Goal: Communication & Community: Participate in discussion

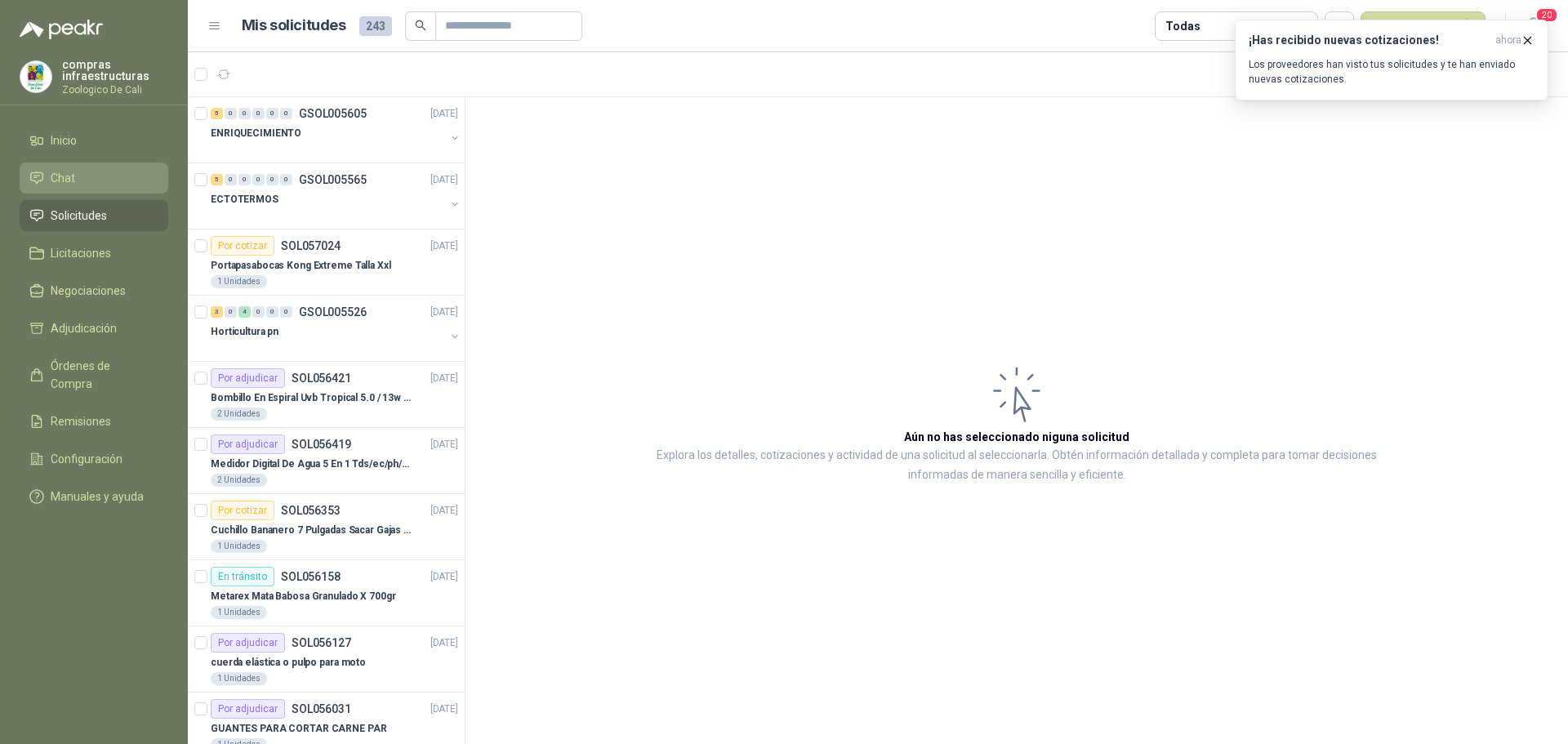
click at [76, 176] on li "Chat" at bounding box center [94, 177] width 129 height 18
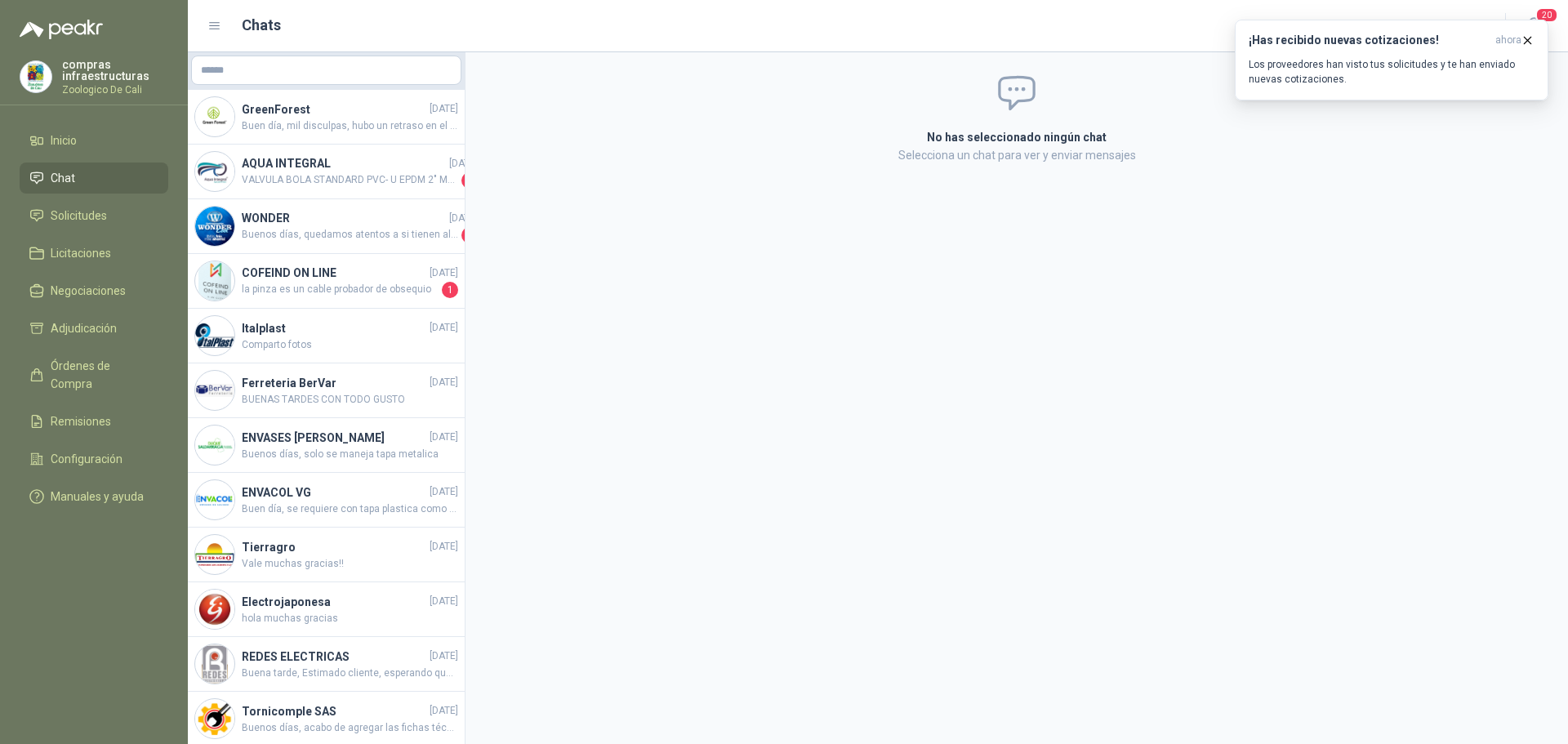
click at [95, 231] on ul "Inicio Chat Solicitudes Licitaciones Negociaciones Adjudicación Órdenes de Comp…" at bounding box center [94, 322] width 188 height 394
click at [104, 209] on span "Solicitudes" at bounding box center [79, 215] width 57 height 18
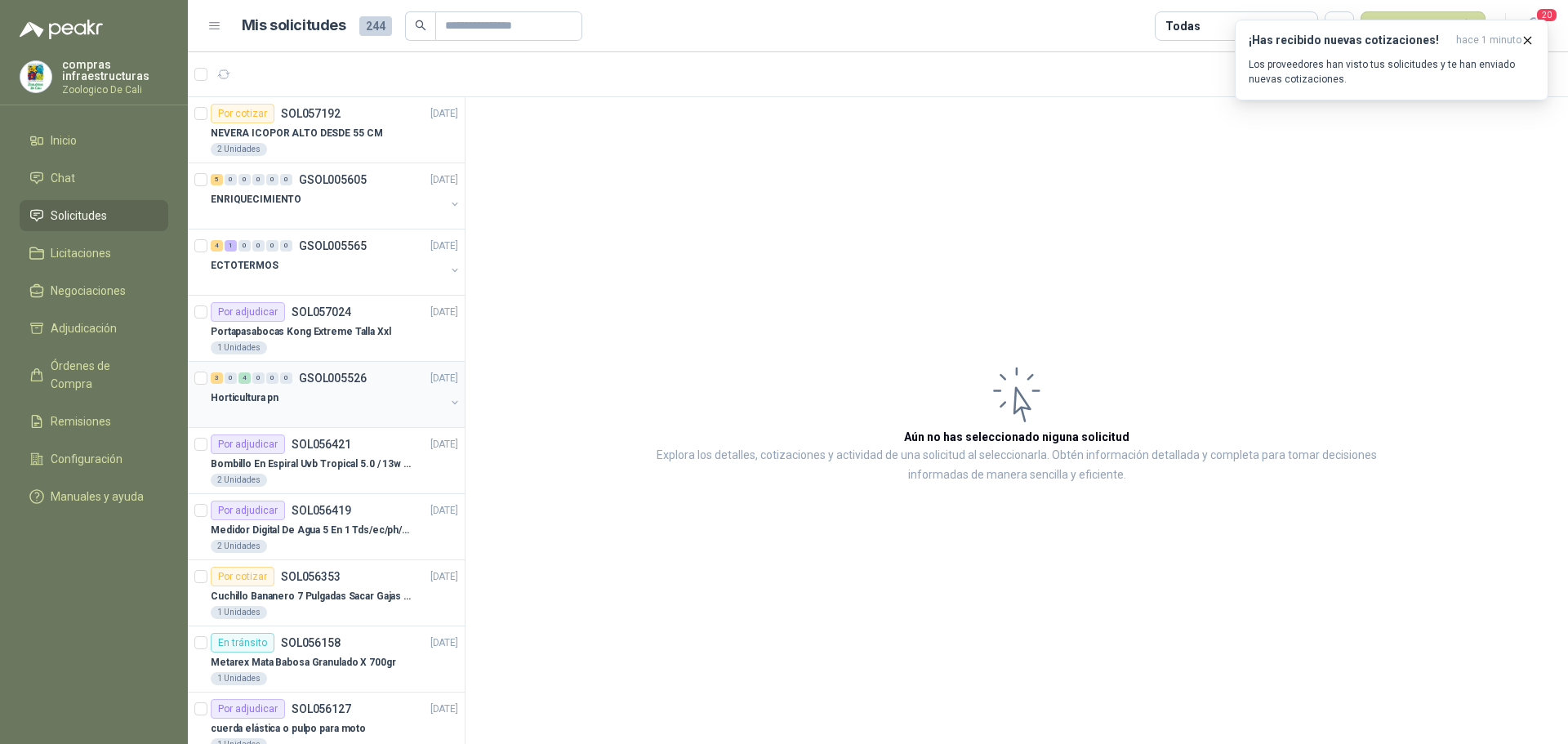
click at [351, 367] on div "3 0 4 0 0 0 GSOL005526 [DATE] Horticultura pn" at bounding box center [326, 394] width 277 height 66
click at [305, 384] on div "3 0 4 0 0 0 GSOL005526 [DATE]" at bounding box center [335, 377] width 251 height 19
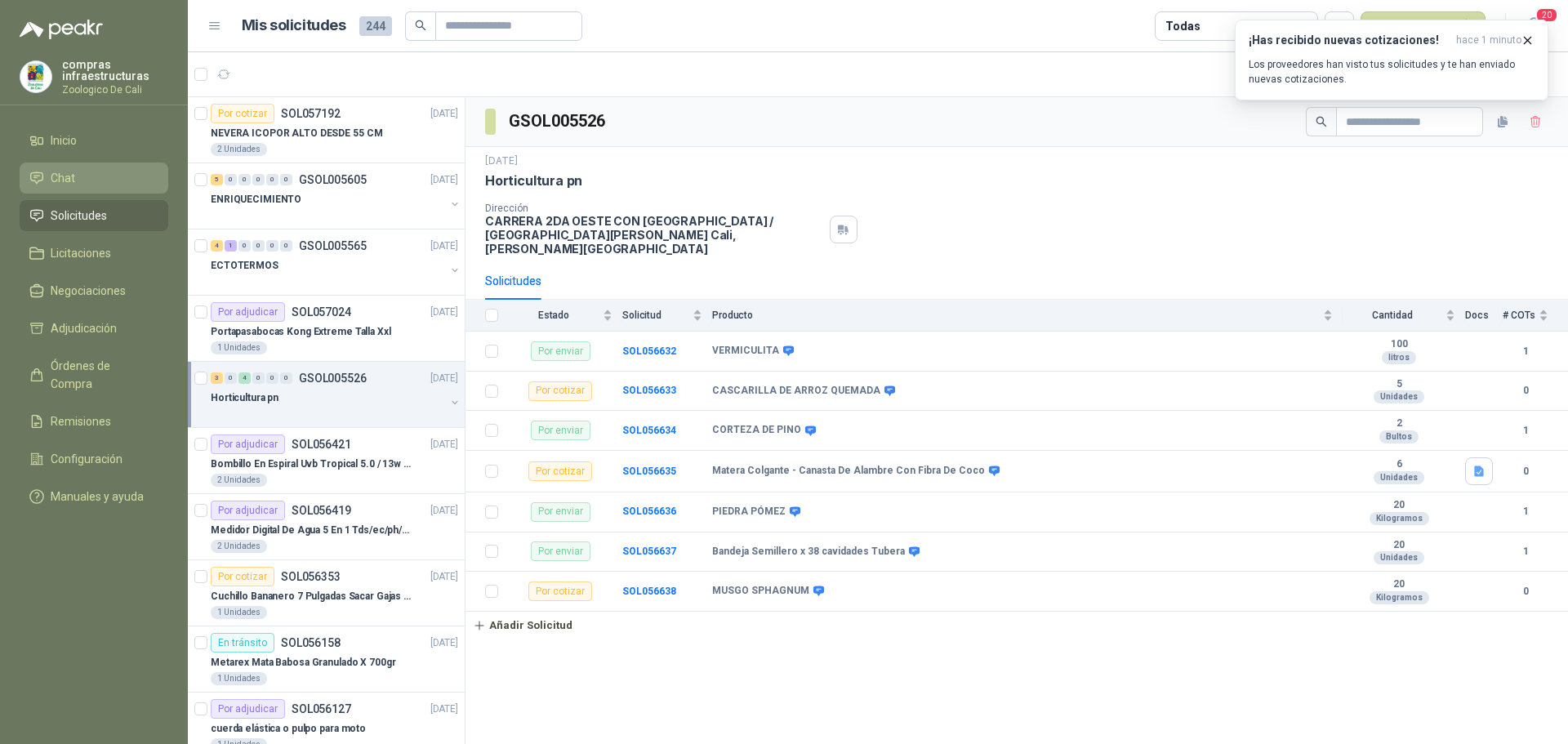
click at [66, 180] on span "Chat" at bounding box center [63, 177] width 24 height 18
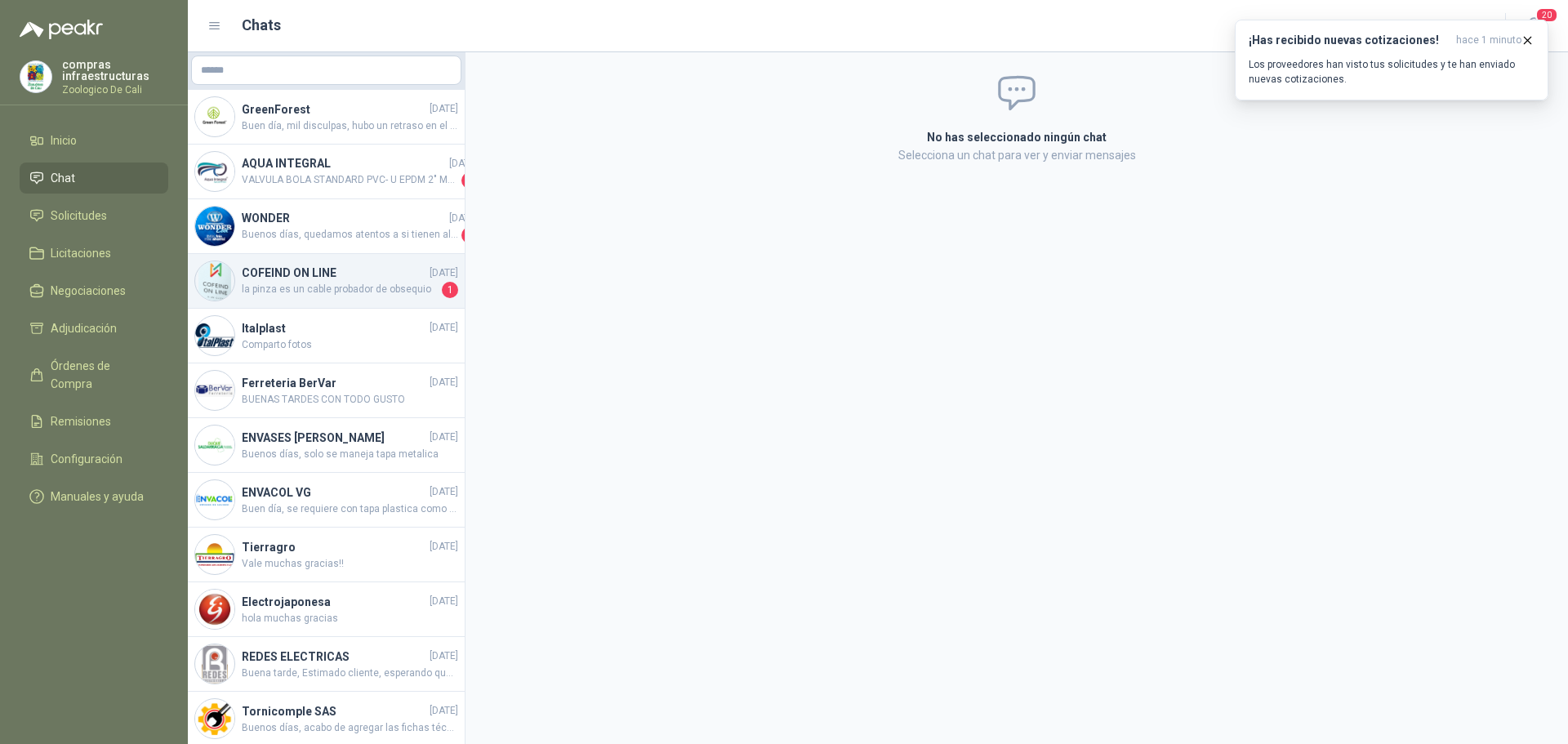
click at [348, 286] on span "la pinza es un cable probador de obsequio" at bounding box center [340, 290] width 197 height 16
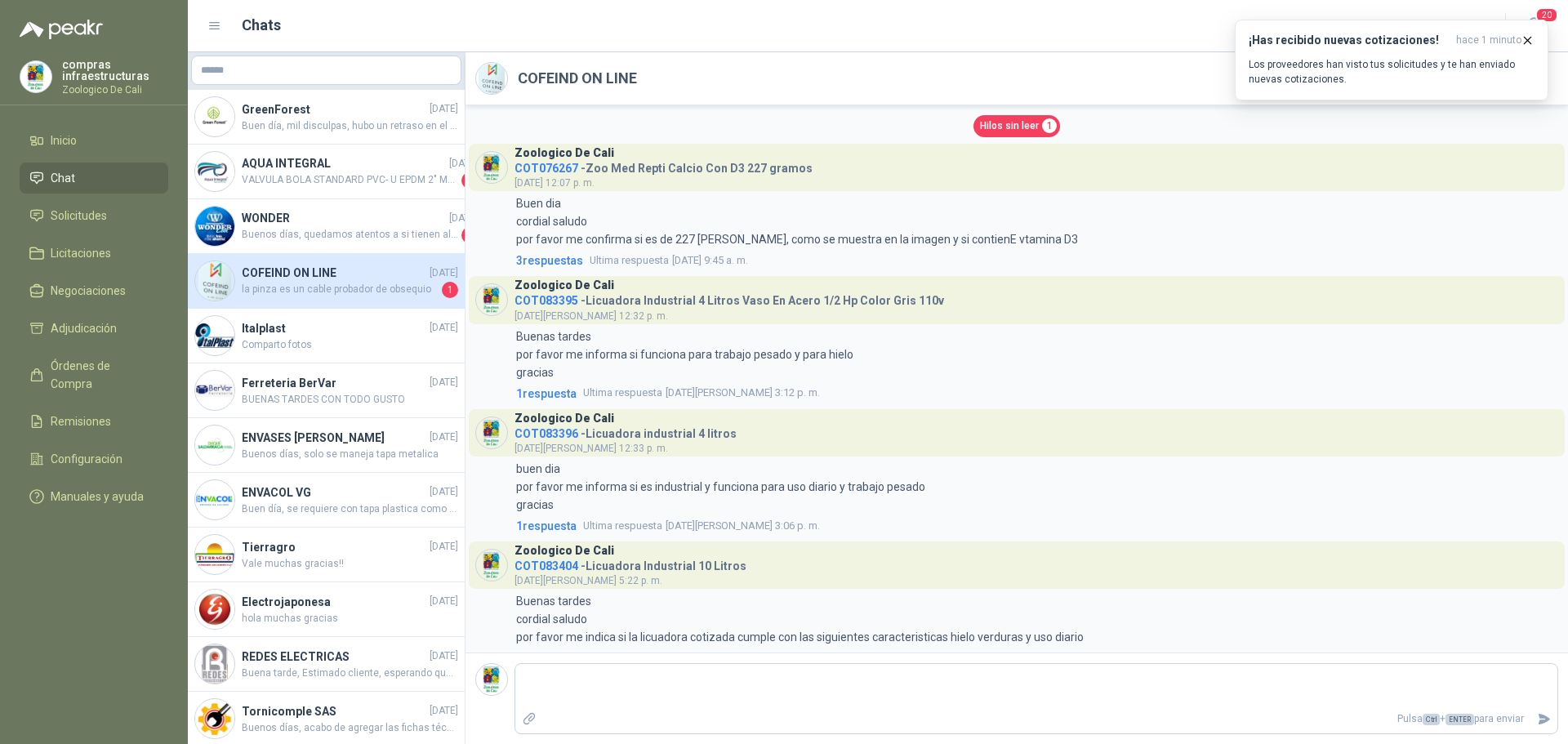
scroll to position [3152, 0]
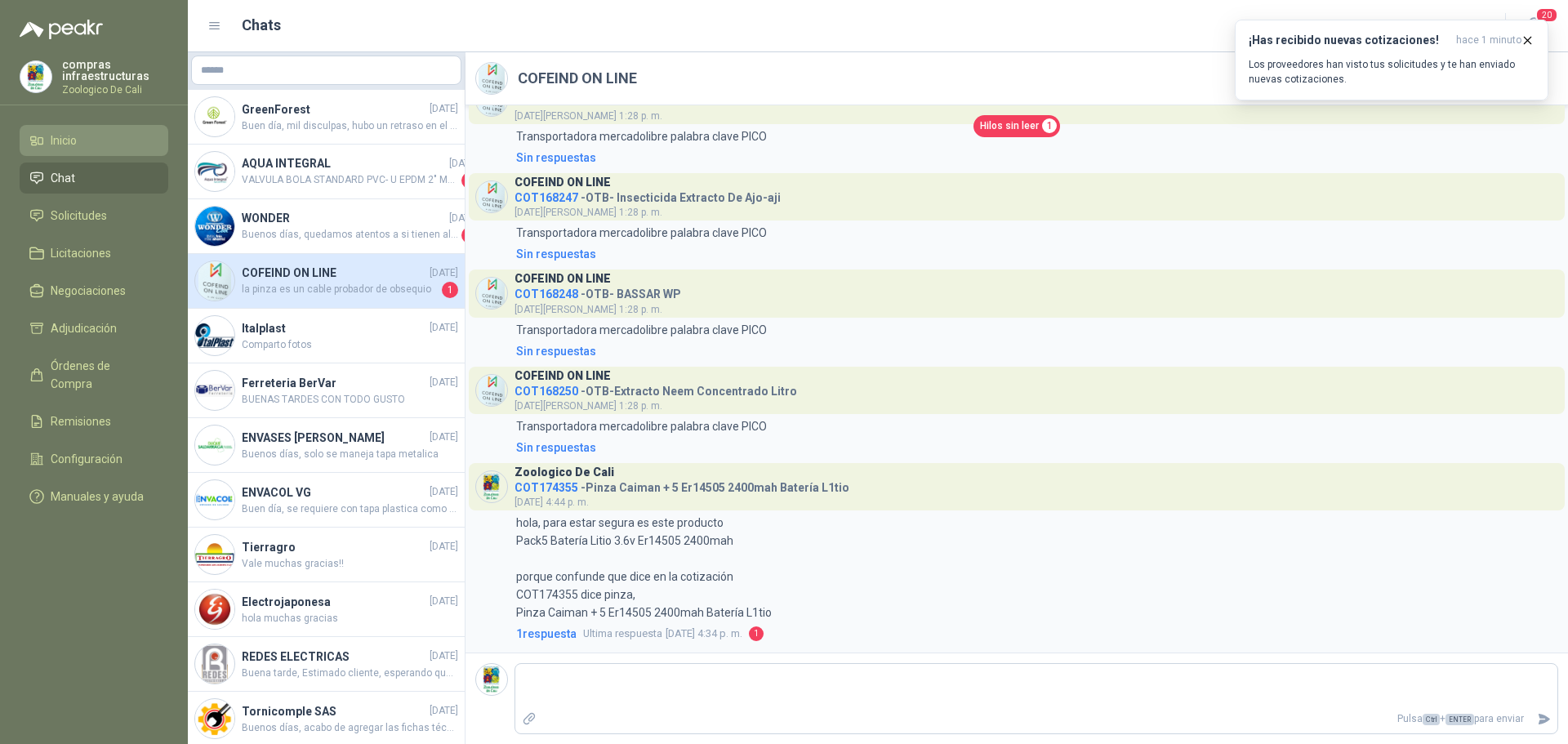
click at [92, 144] on li "Inicio" at bounding box center [94, 140] width 129 height 18
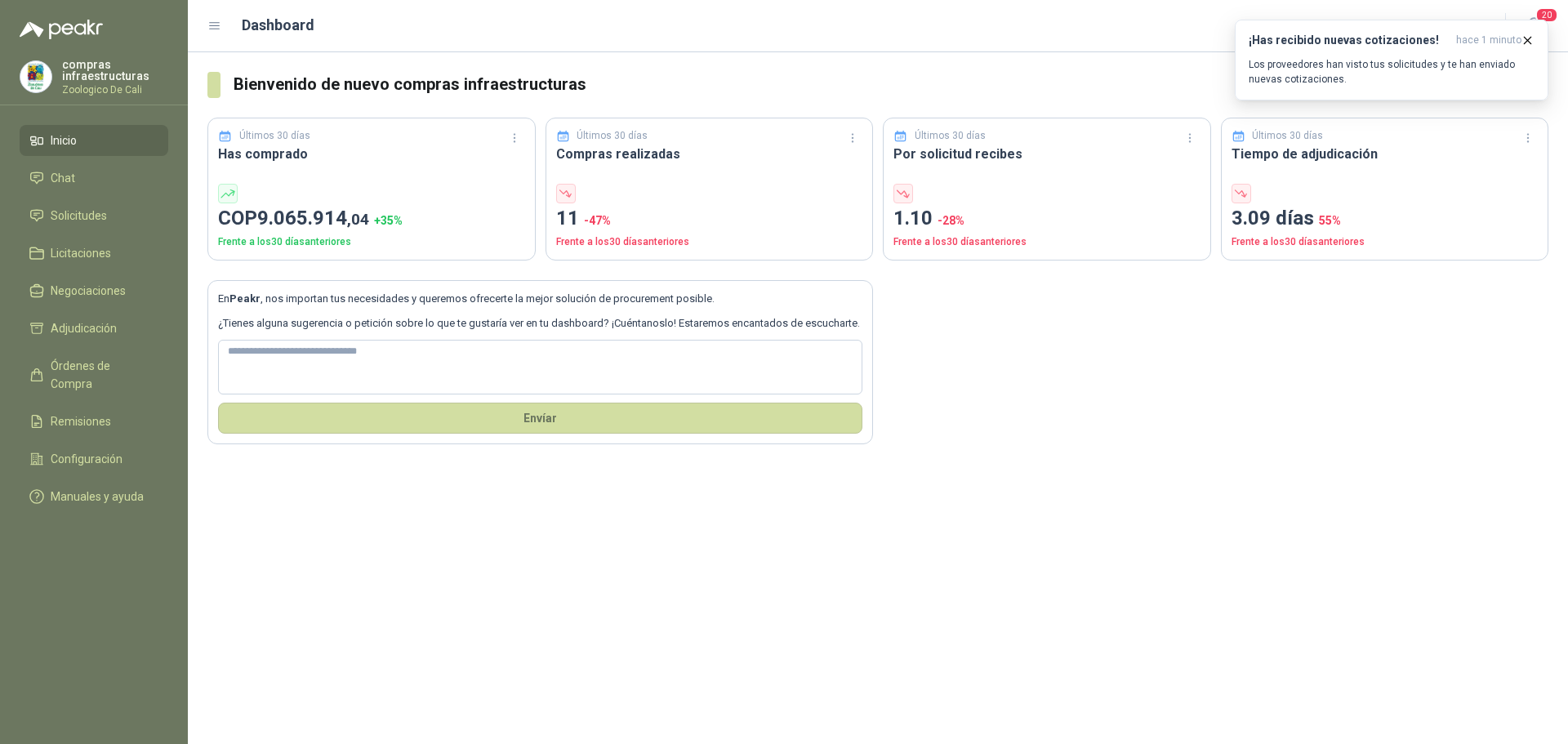
click at [104, 195] on ul "Inicio Chat Solicitudes Licitaciones Negociaciones Adjudicación Órdenes de Comp…" at bounding box center [94, 322] width 188 height 394
click at [105, 185] on li "Chat" at bounding box center [94, 177] width 129 height 18
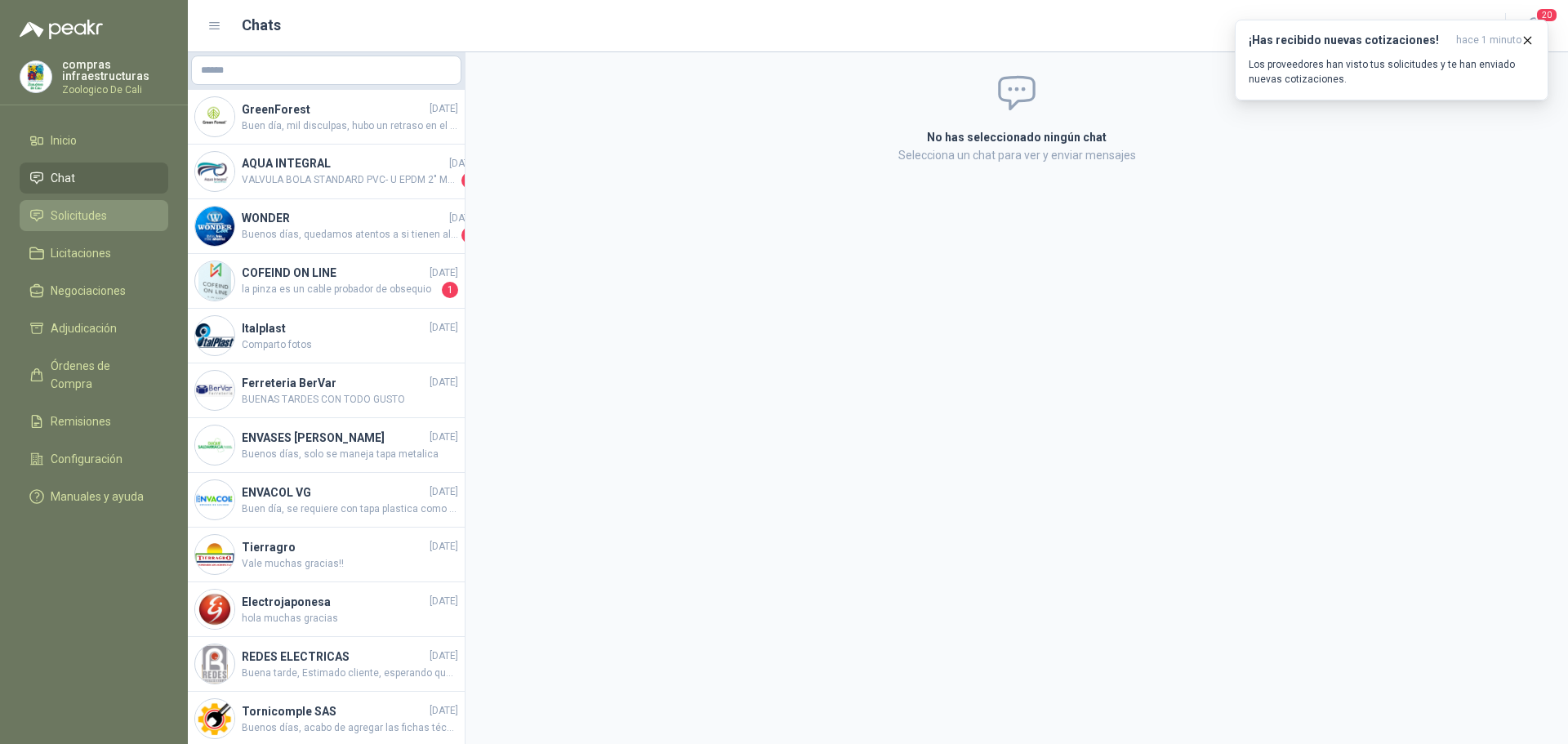
click at [105, 220] on span "Solicitudes" at bounding box center [79, 215] width 57 height 18
